Goal: Task Accomplishment & Management: Use online tool/utility

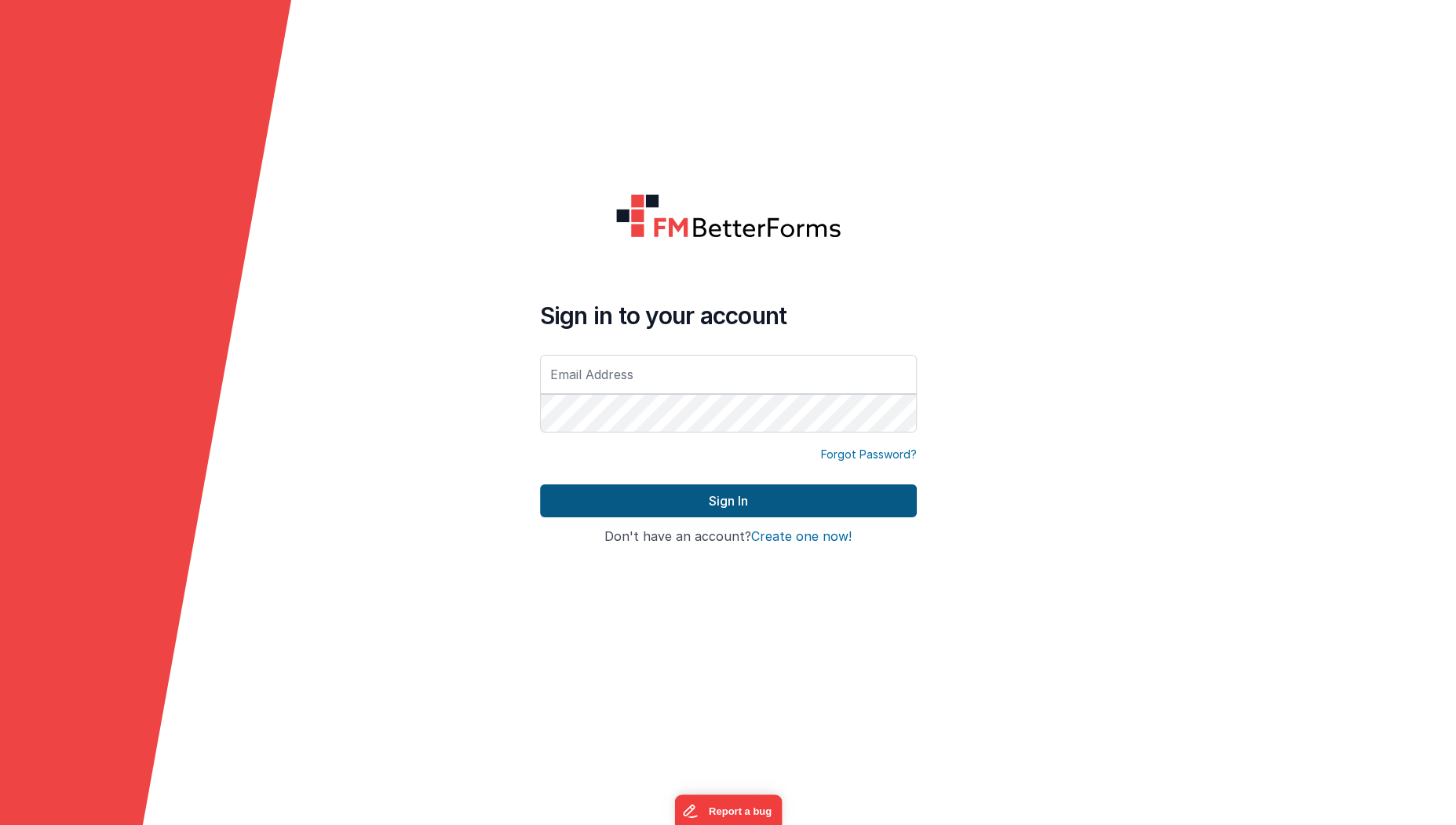
type input "jesse@n2osolutions.com"
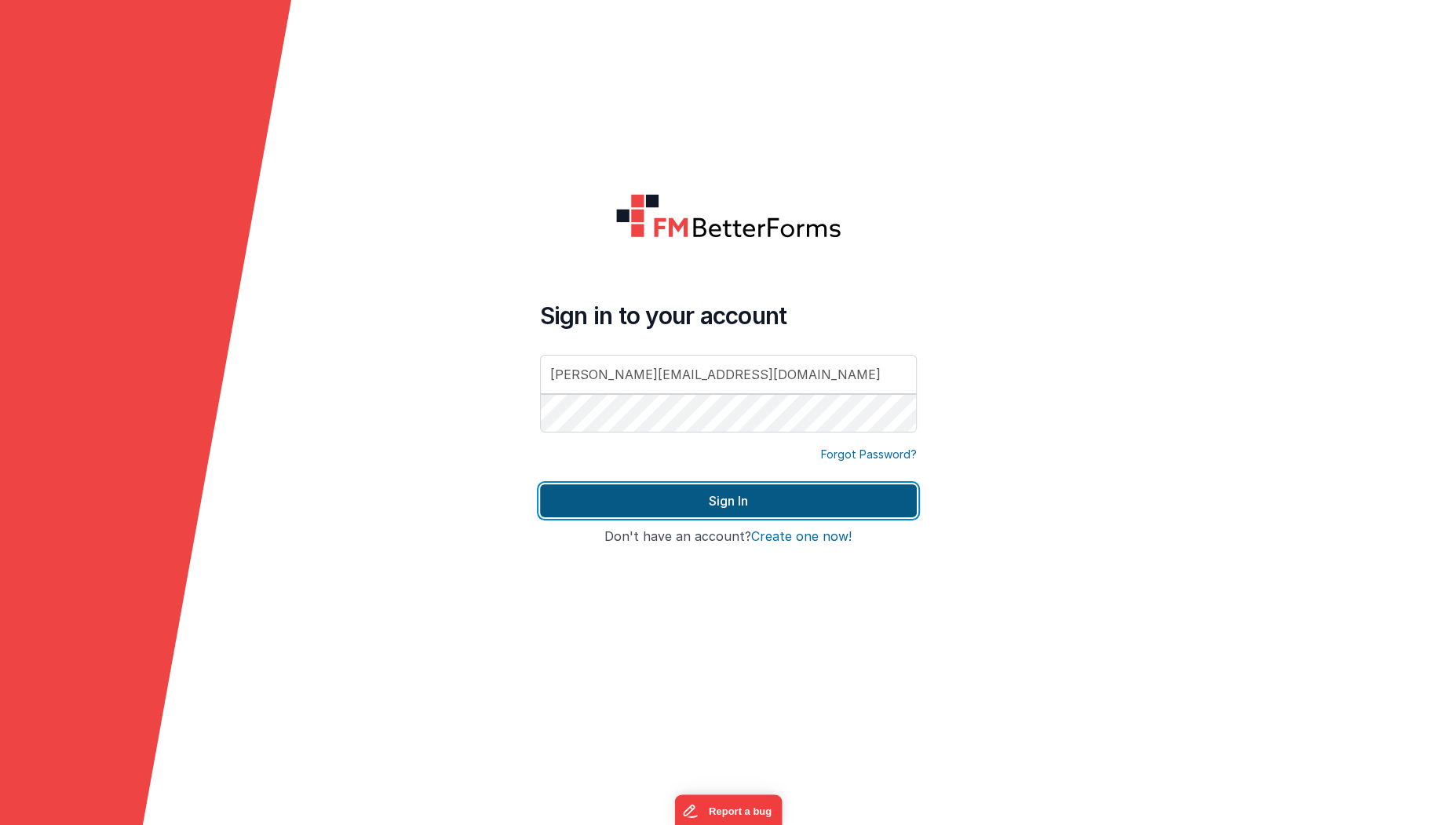
click at [687, 499] on button "Sign In" at bounding box center [728, 501] width 377 height 33
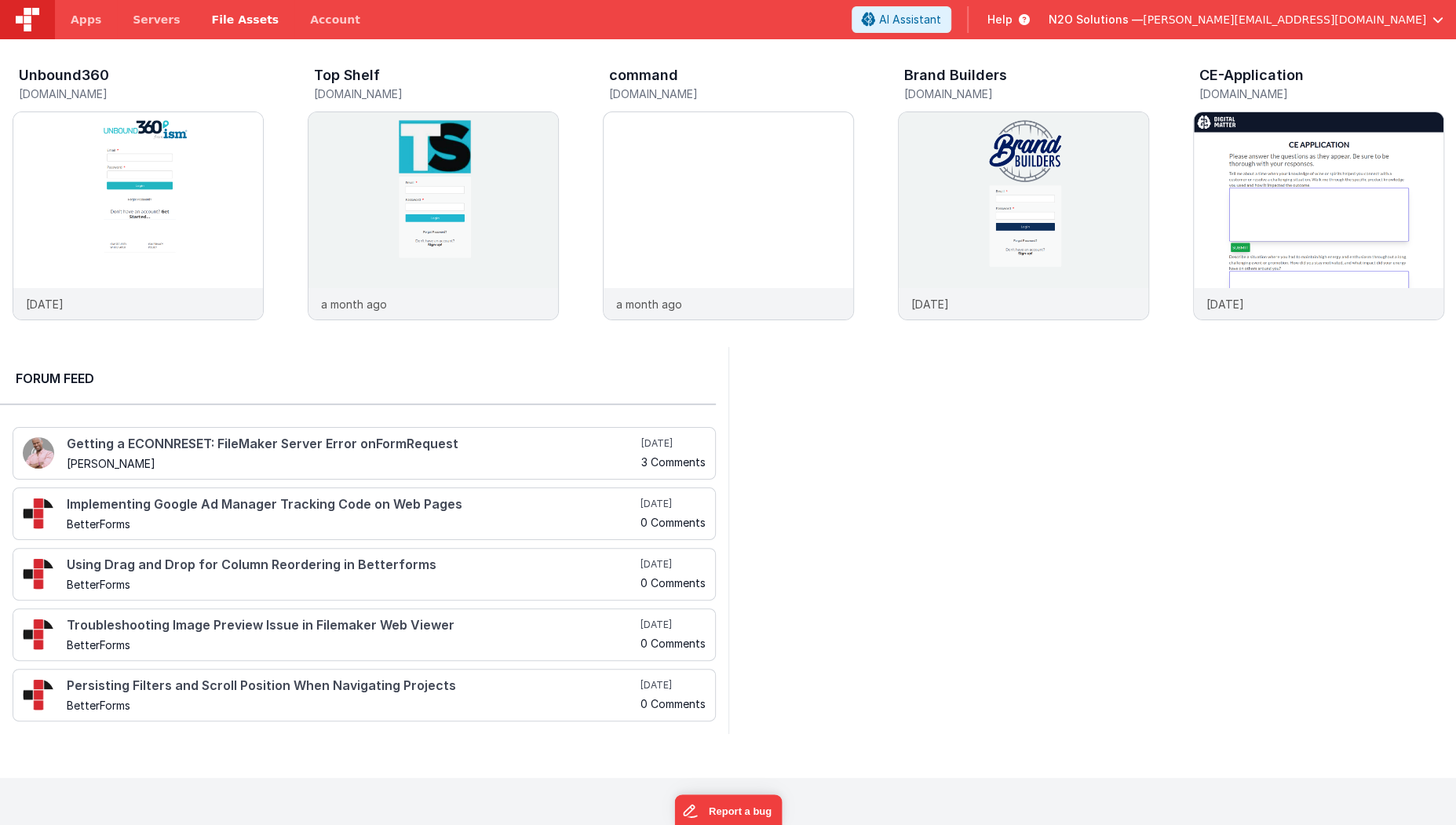
click at [236, 18] on span "File Assets" at bounding box center [245, 20] width 68 height 16
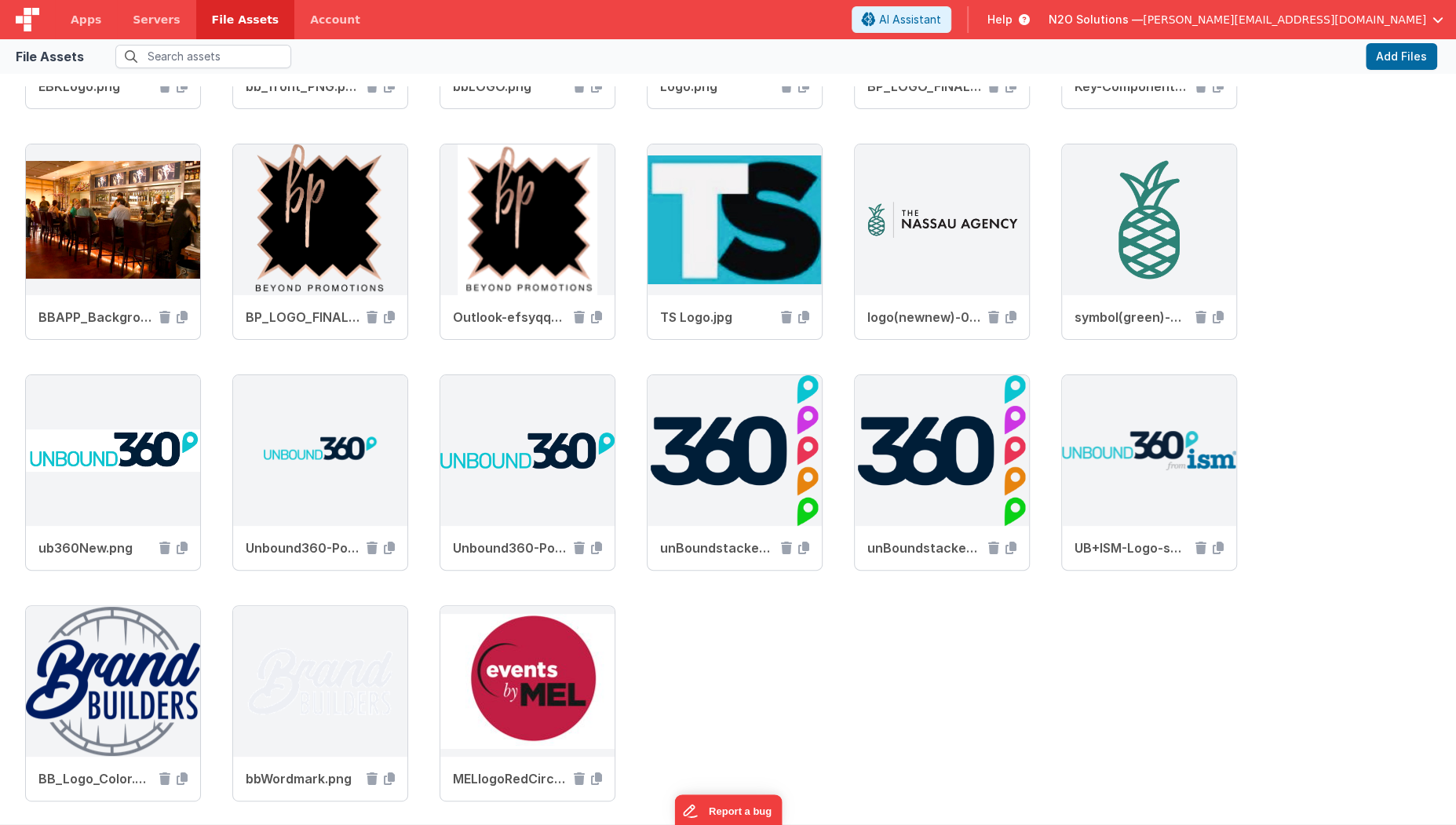
scroll to position [296, 0]
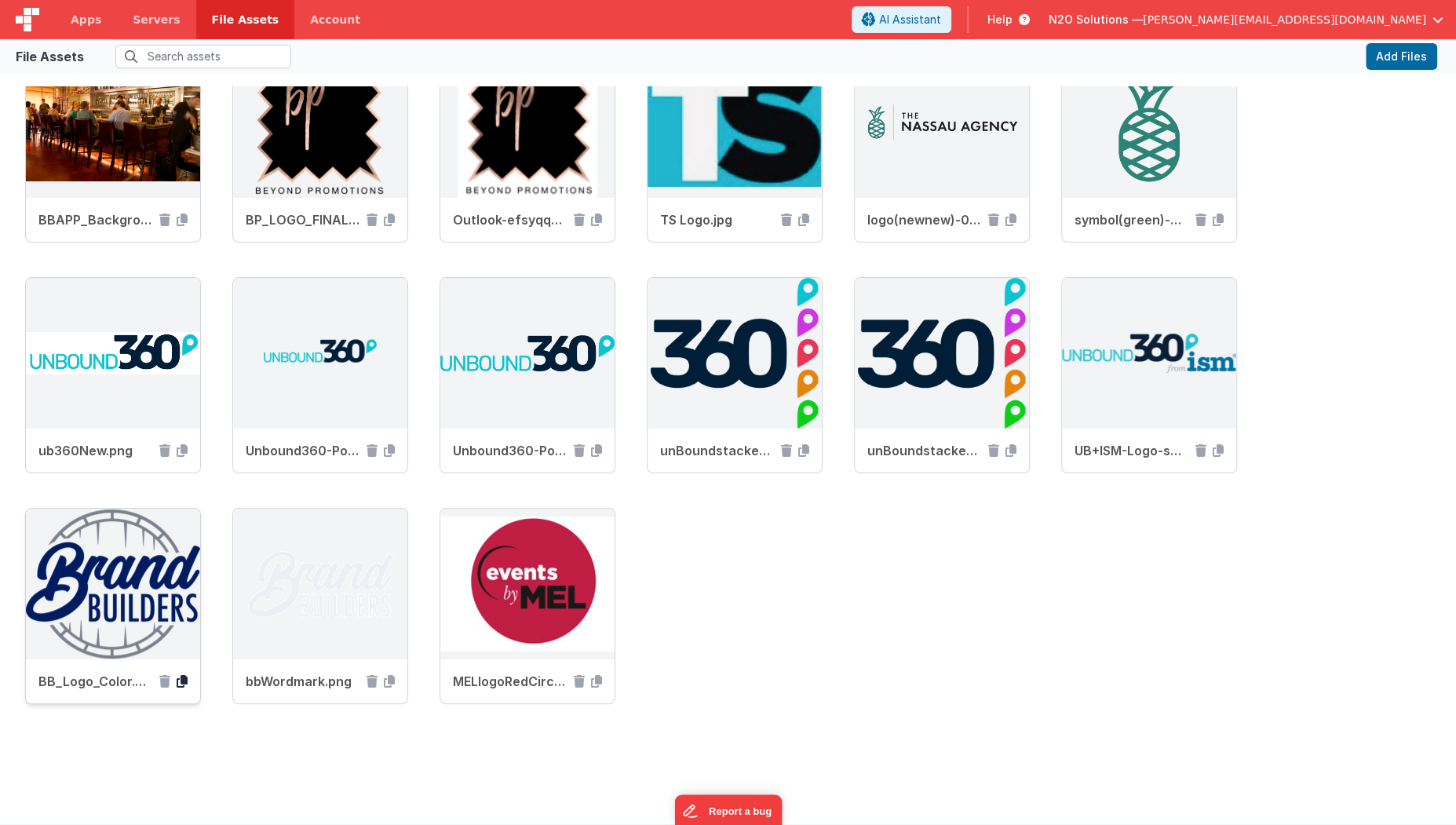
click at [186, 679] on icon at bounding box center [182, 681] width 11 height 13
